Goal: Information Seeking & Learning: Learn about a topic

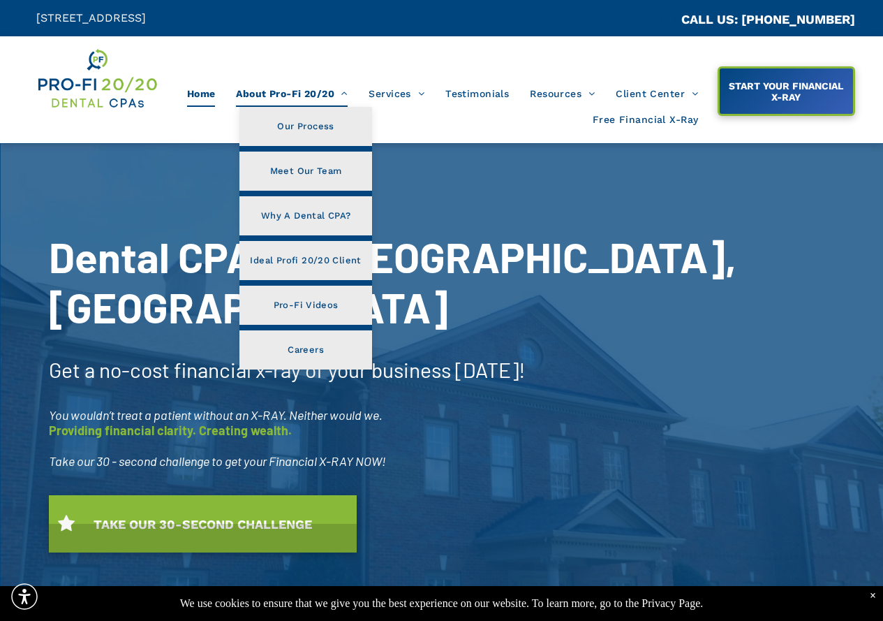
click at [271, 98] on span "About Pro-Fi 20/20" at bounding box center [292, 93] width 112 height 27
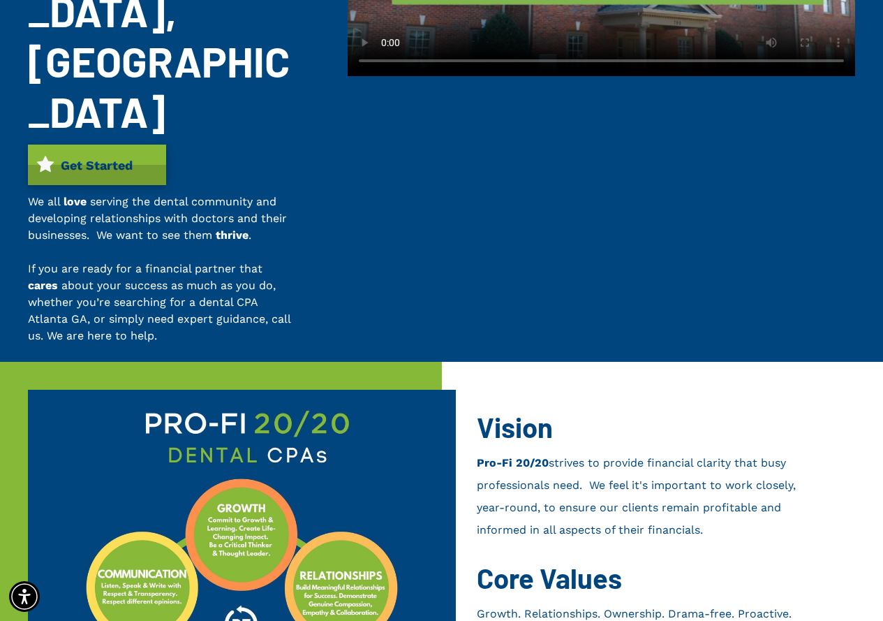
scroll to position [372, 0]
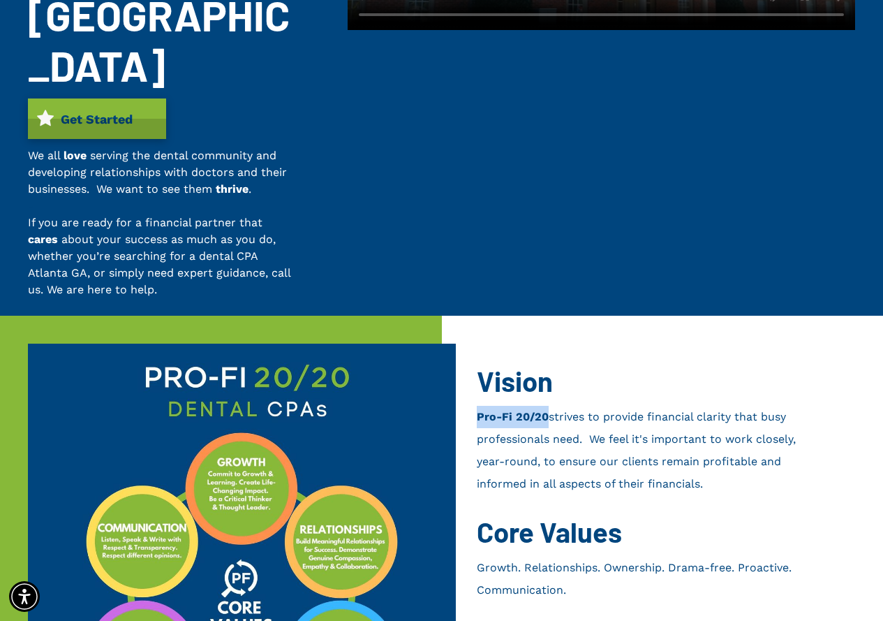
drag, startPoint x: 547, startPoint y: 265, endPoint x: 473, endPoint y: 265, distance: 74.0
click at [473, 316] on div "Vision Pro-Fi 20/20 strives to provide financial clarity that busy professional…" at bounding box center [663, 610] width 442 height 588
copy b "Pro-Fi 20/20"
